Goal: Understand process/instructions: Learn how to perform a task or action

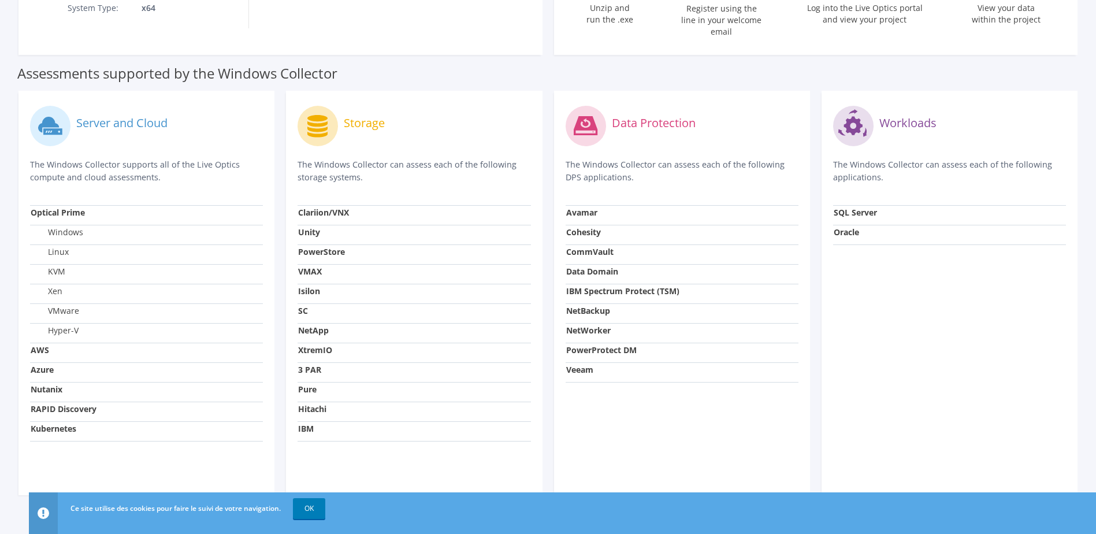
scroll to position [325, 0]
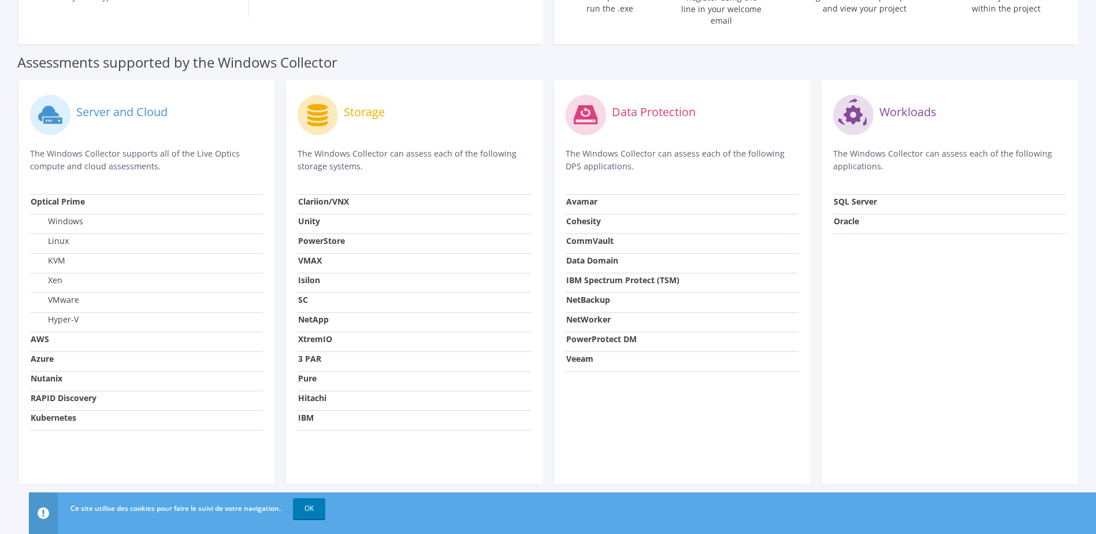
click at [58, 186] on strong "Nutanix" at bounding box center [47, 378] width 32 height 11
click at [306, 186] on link "OK" at bounding box center [309, 508] width 32 height 21
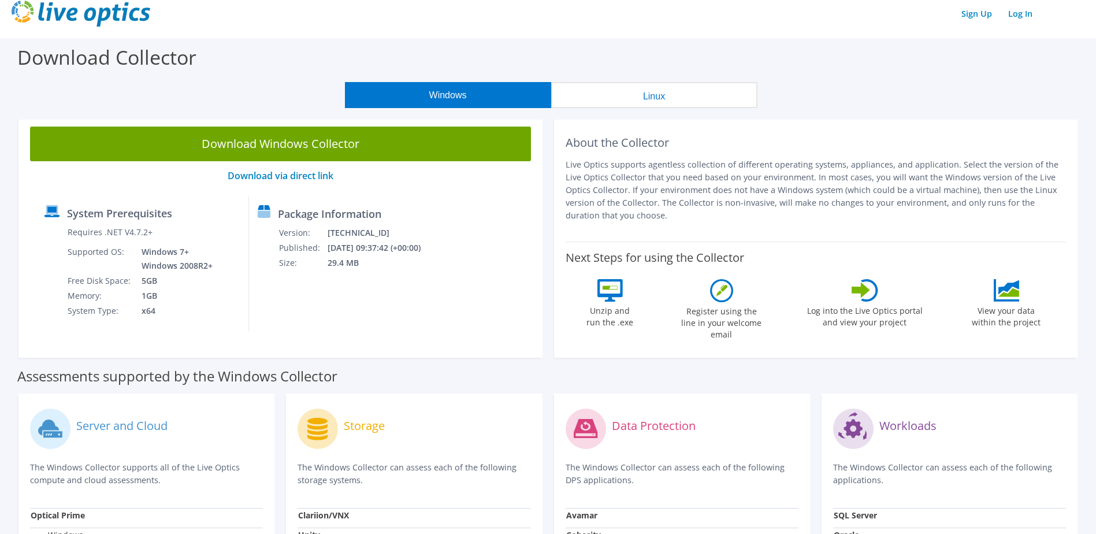
scroll to position [0, 0]
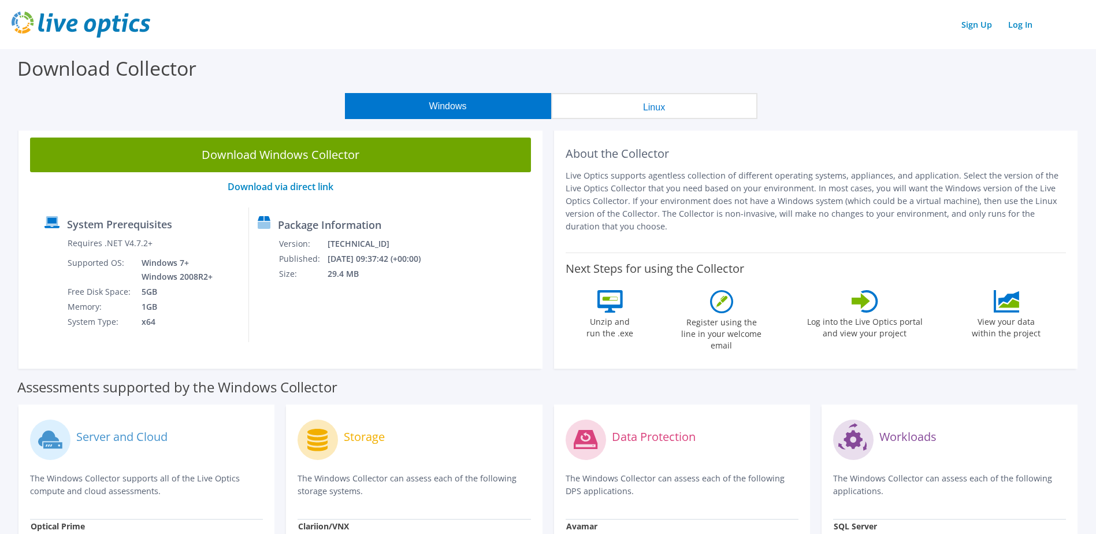
click at [468, 114] on button "Linux" at bounding box center [654, 106] width 206 height 26
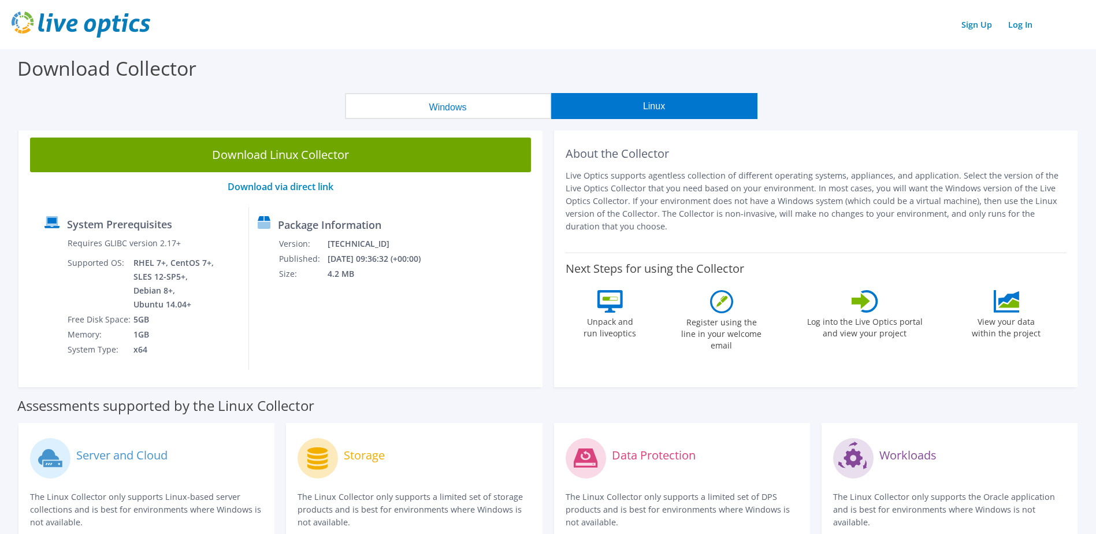
click at [468, 111] on button "Windows" at bounding box center [448, 106] width 206 height 26
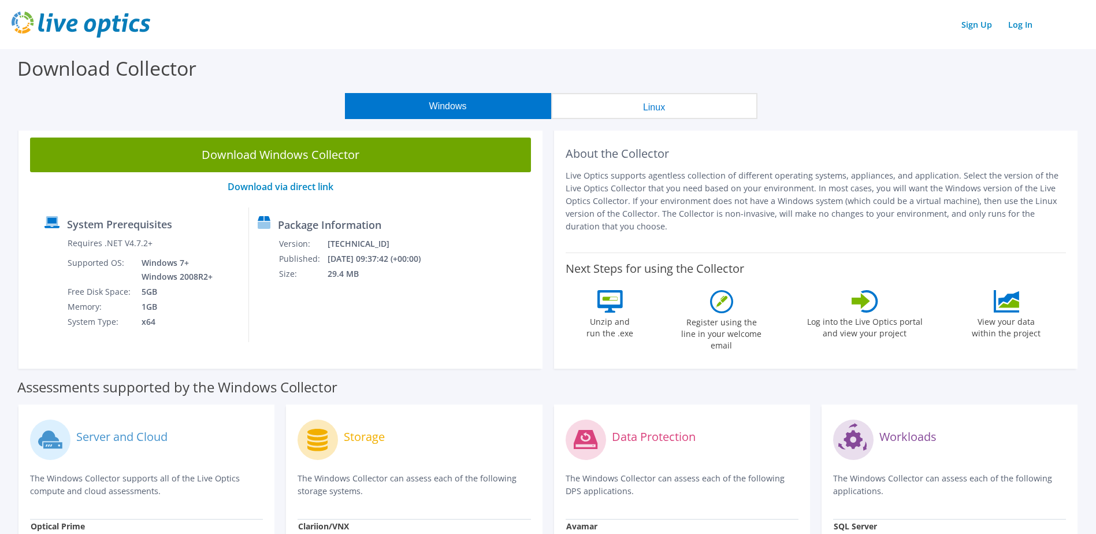
click at [468, 111] on button "Linux" at bounding box center [654, 106] width 206 height 26
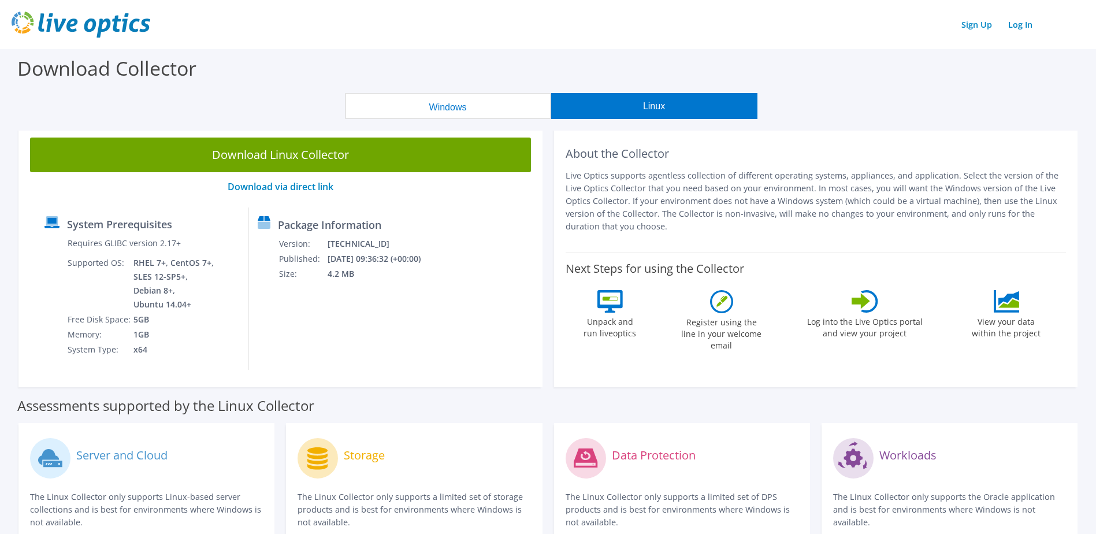
click at [468, 186] on icon at bounding box center [1008, 303] width 21 height 9
click at [468, 103] on button "Windows" at bounding box center [448, 106] width 206 height 26
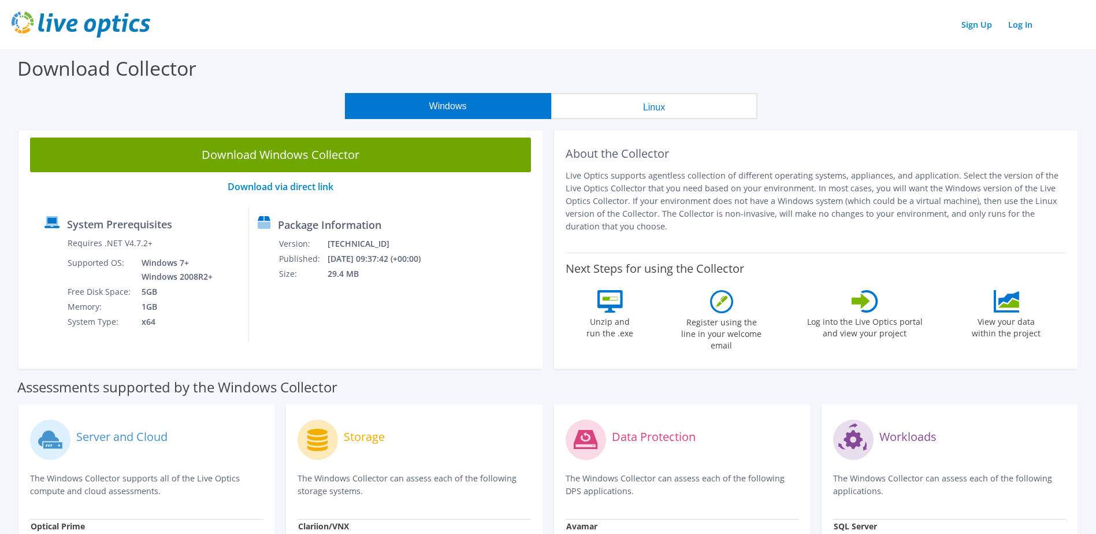
click at [468, 111] on button "Linux" at bounding box center [654, 106] width 206 height 26
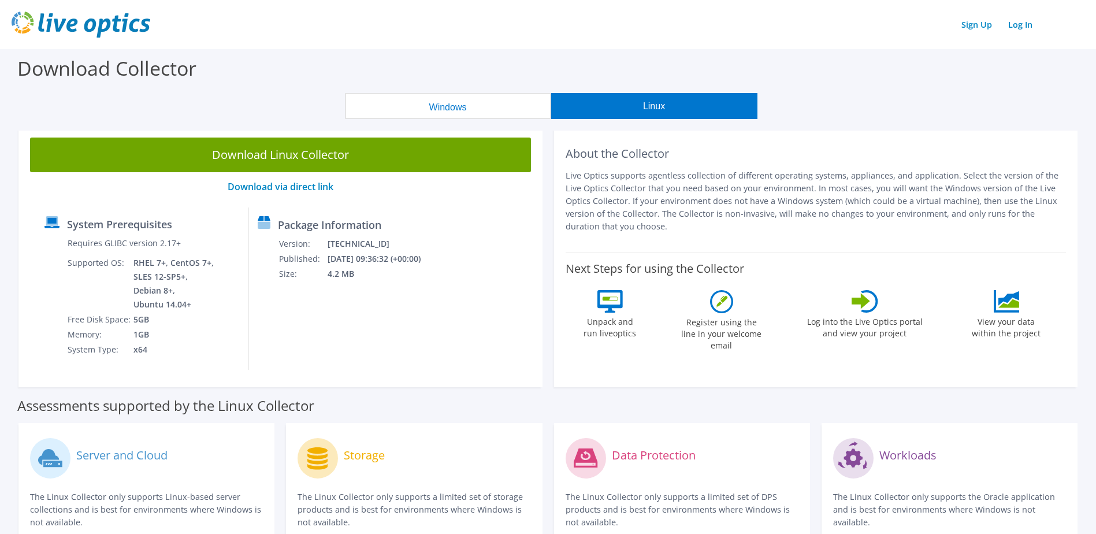
click at [465, 111] on button "Windows" at bounding box center [448, 106] width 206 height 26
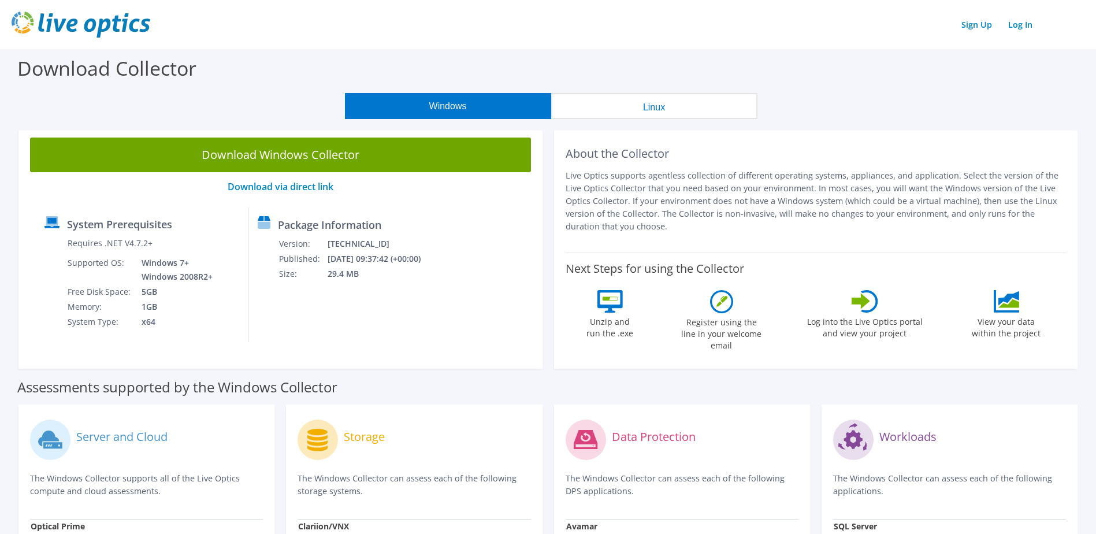
click at [468, 108] on button "Linux" at bounding box center [654, 106] width 206 height 26
